Goal: Task Accomplishment & Management: Complete application form

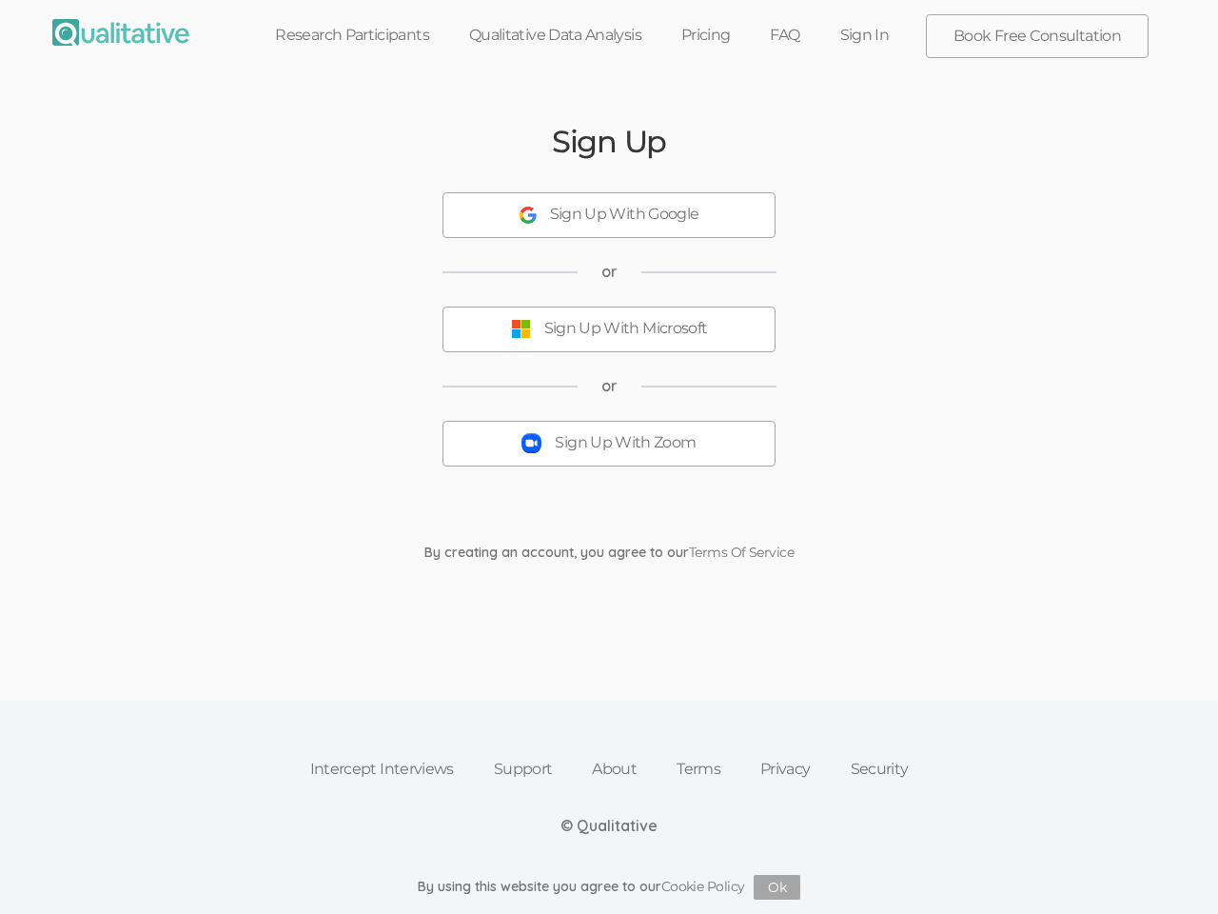
click at [609, 457] on button "Sign Up With Zoom" at bounding box center [609, 444] width 333 height 46
click at [609, 215] on div "Sign Up With Google" at bounding box center [624, 215] width 149 height 22
click at [609, 329] on div "Sign Up With Microsoft" at bounding box center [626, 329] width 164 height 22
click at [609, 443] on button "Sign Up With Zoom" at bounding box center [609, 444] width 333 height 46
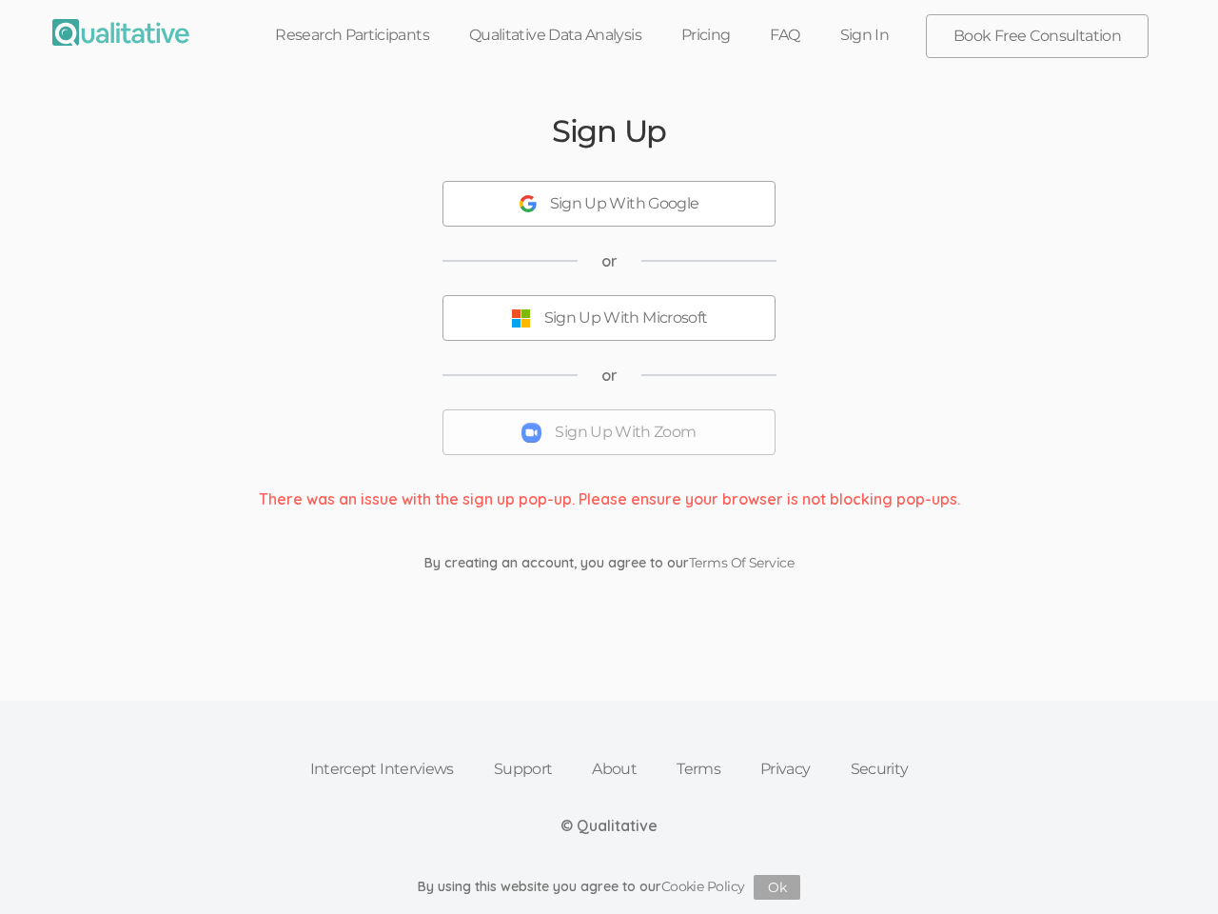
click at [777, 887] on button "Ok" at bounding box center [777, 887] width 47 height 25
